Goal: Task Accomplishment & Management: Manage account settings

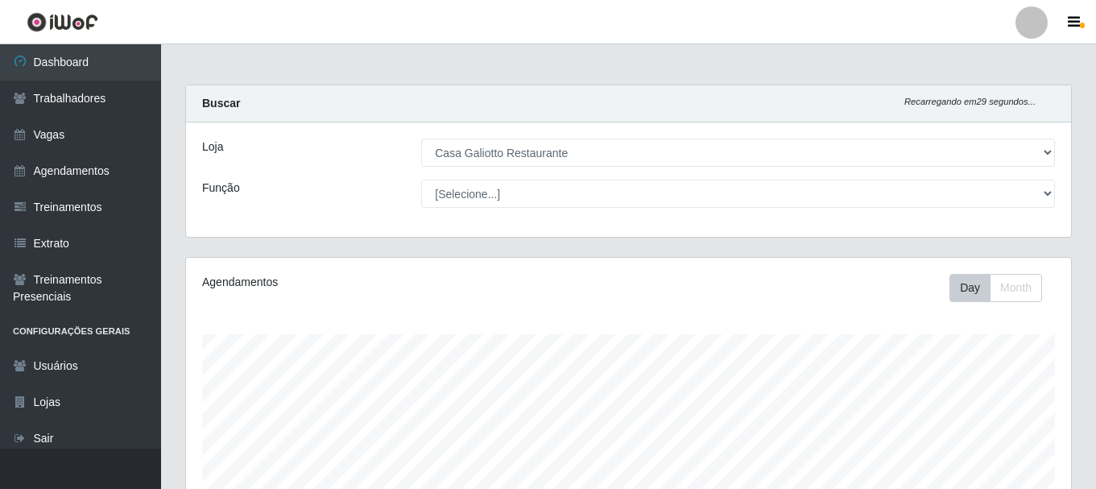
select select "279"
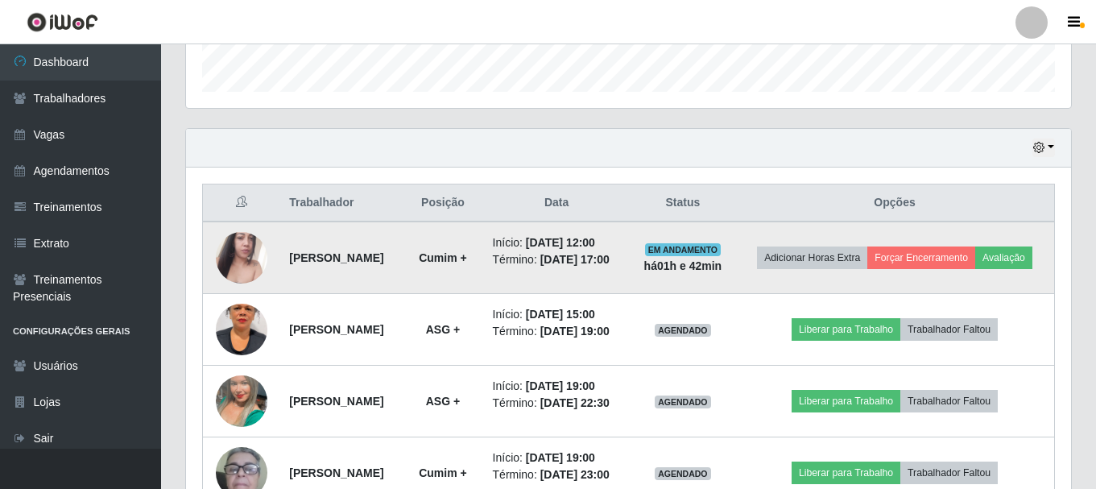
scroll to position [334, 885]
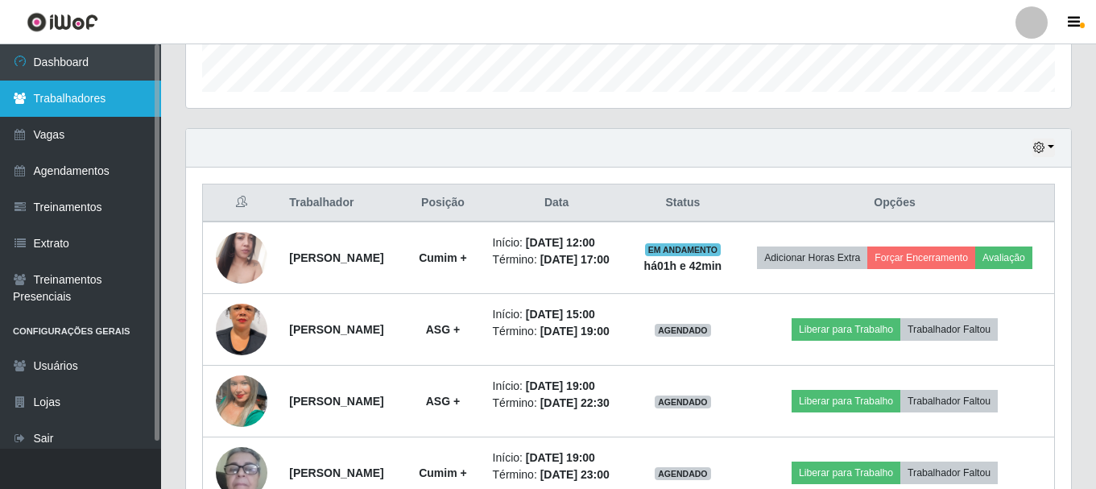
click at [94, 116] on link "Trabalhadores" at bounding box center [80, 99] width 161 height 36
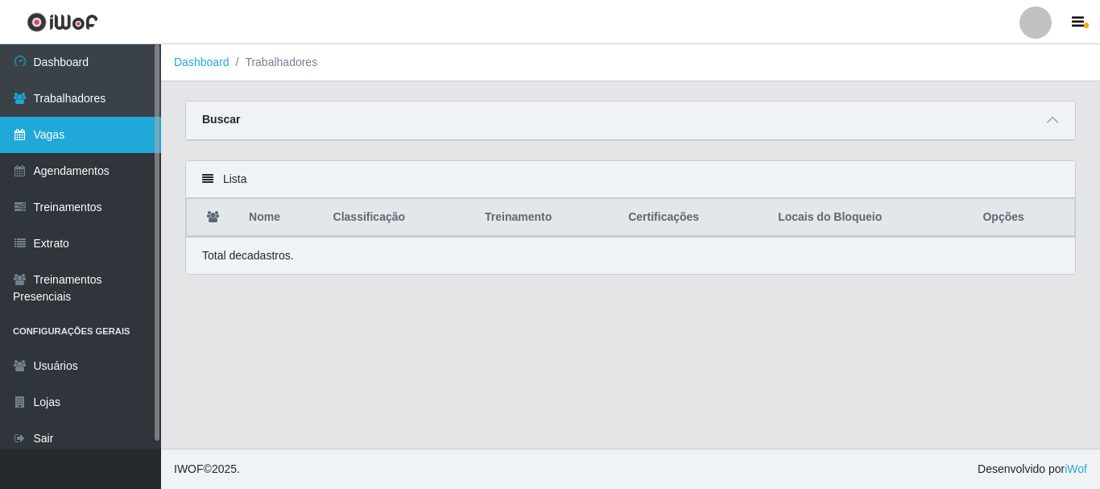
click at [94, 135] on link "Vagas" at bounding box center [80, 135] width 161 height 36
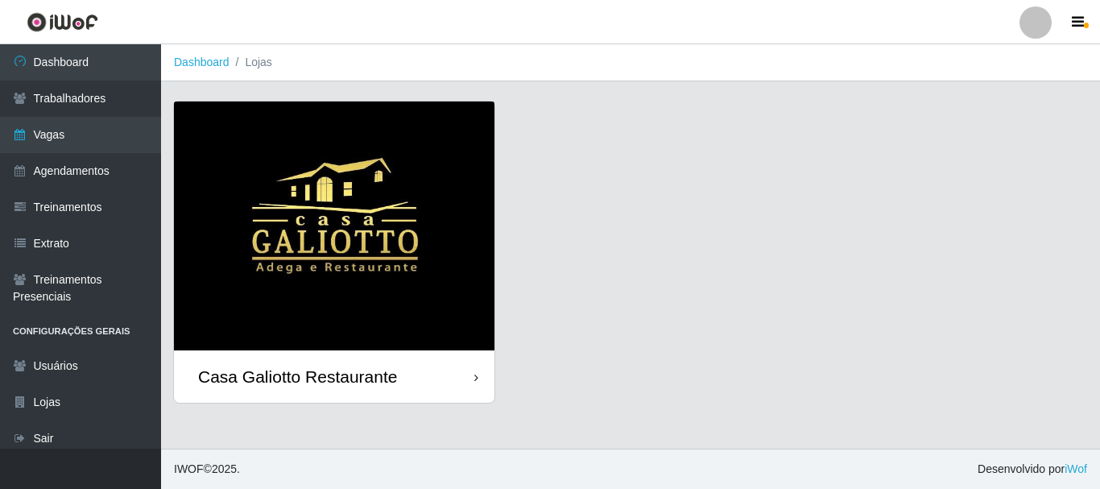
click at [424, 378] on div "Casa Galiotto Restaurante" at bounding box center [334, 376] width 320 height 52
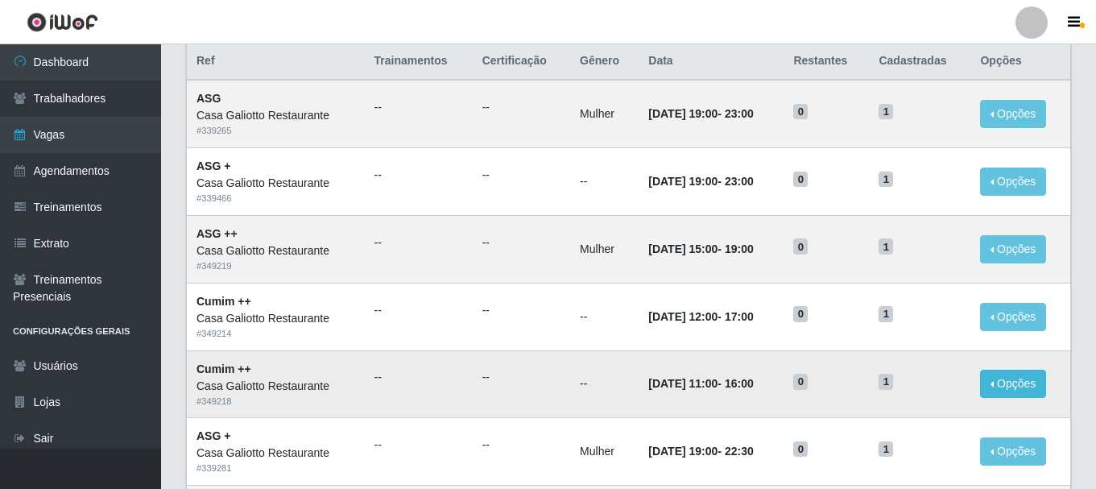
scroll to position [161, 0]
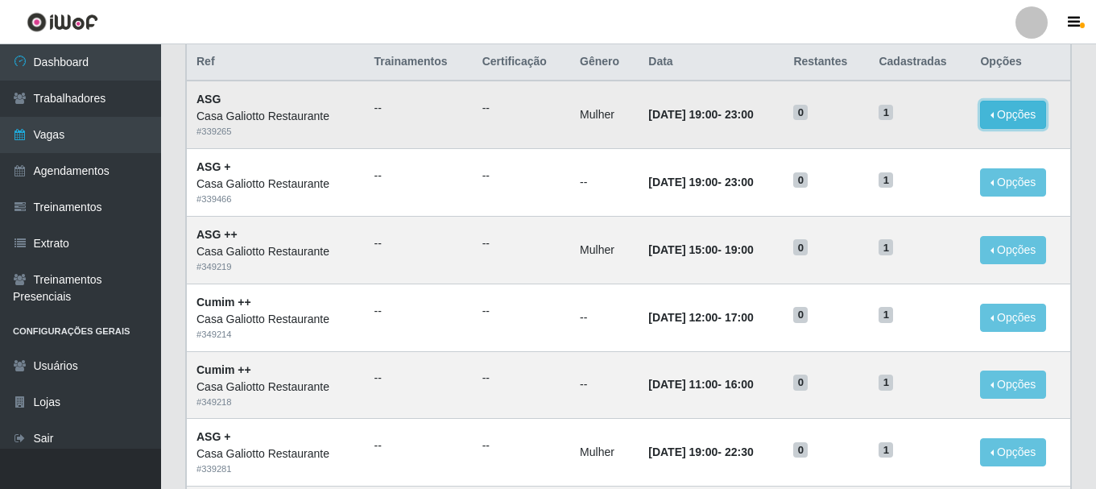
click at [1044, 113] on button "Opções" at bounding box center [1013, 115] width 66 height 28
click at [908, 118] on link "Editar" at bounding box center [889, 117] width 46 height 13
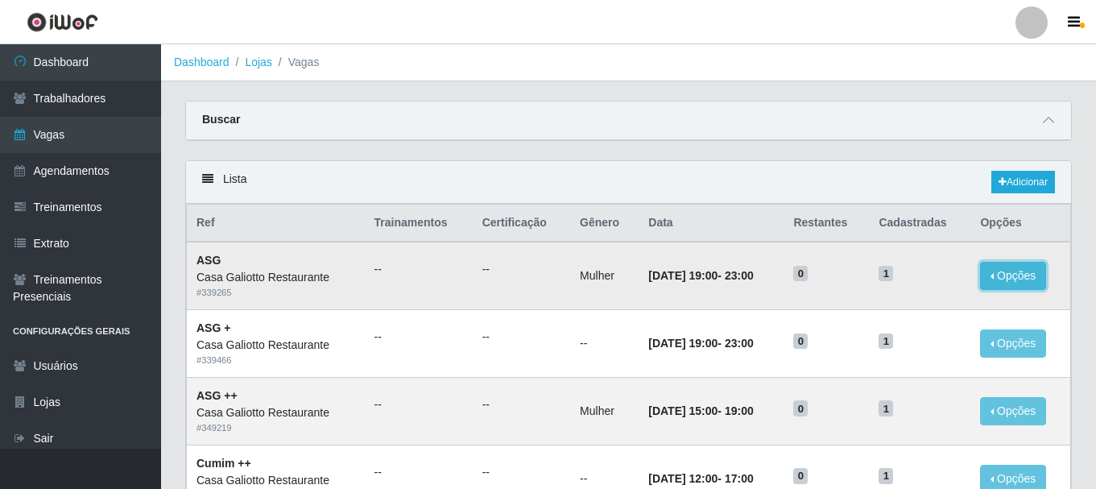
click at [1021, 273] on button "Opções" at bounding box center [1013, 276] width 66 height 28
click at [801, 282] on td "0" at bounding box center [826, 276] width 85 height 68
click at [686, 287] on td "[DATE] 19:00 - 23:00" at bounding box center [711, 276] width 145 height 68
